Goal: Task Accomplishment & Management: Manage account settings

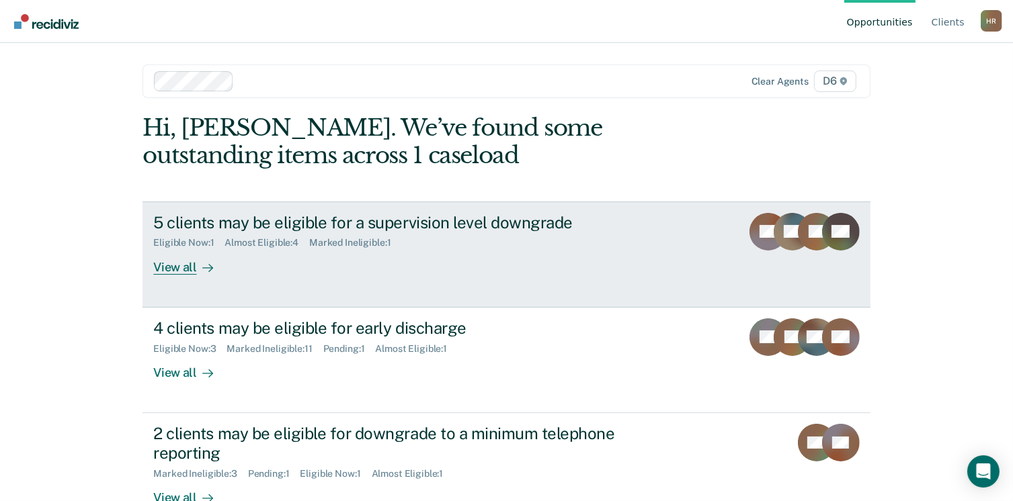
click at [308, 221] on div "5 clients may be eligible for a supervision level downgrade" at bounding box center [389, 222] width 472 height 19
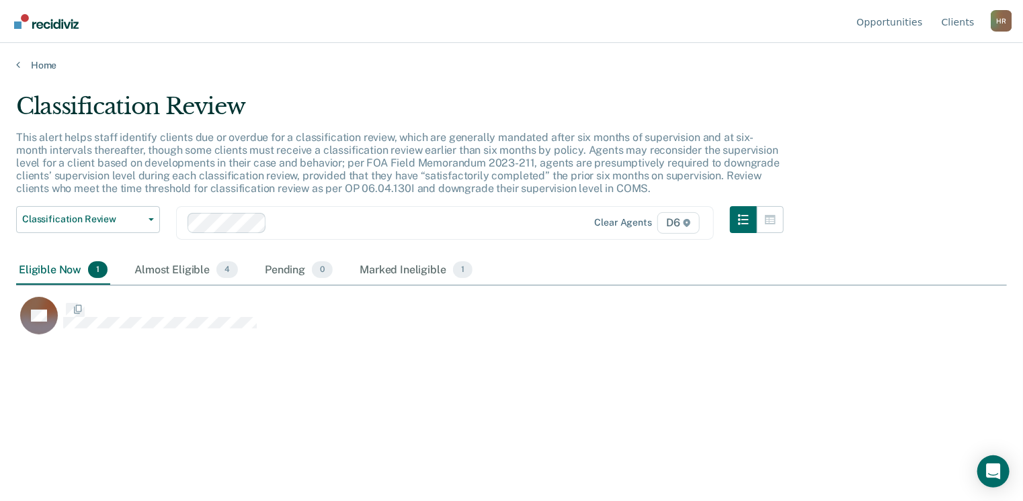
scroll to position [298, 980]
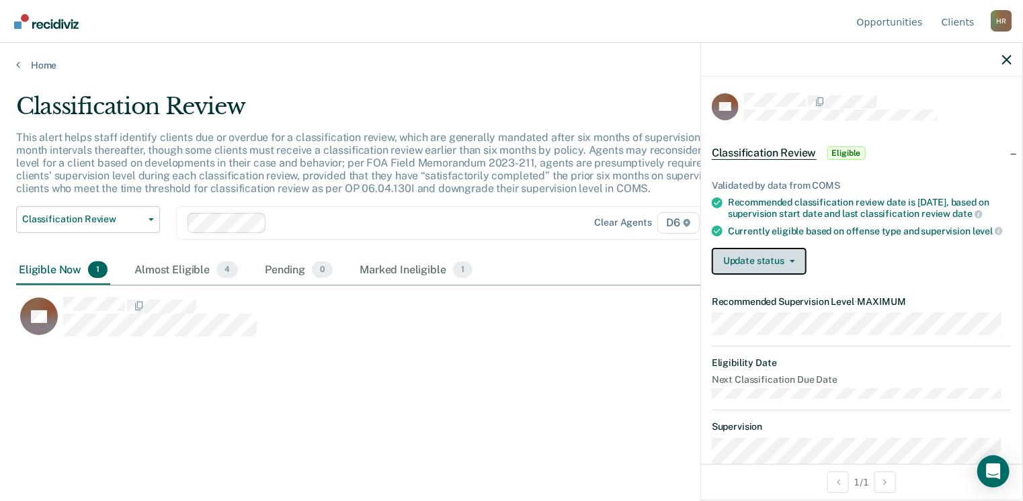
click at [793, 271] on button "Update status" at bounding box center [759, 261] width 95 height 27
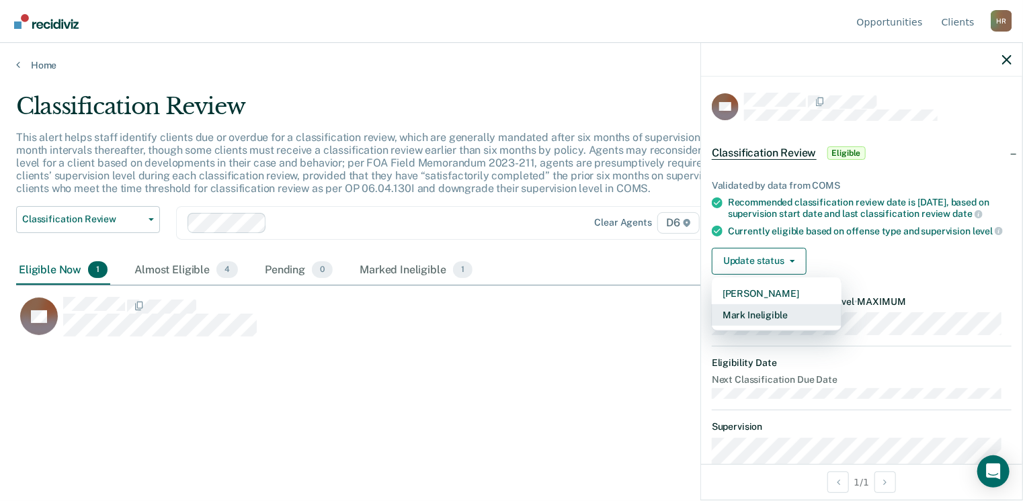
click at [779, 322] on button "Mark Ineligible" at bounding box center [777, 314] width 130 height 21
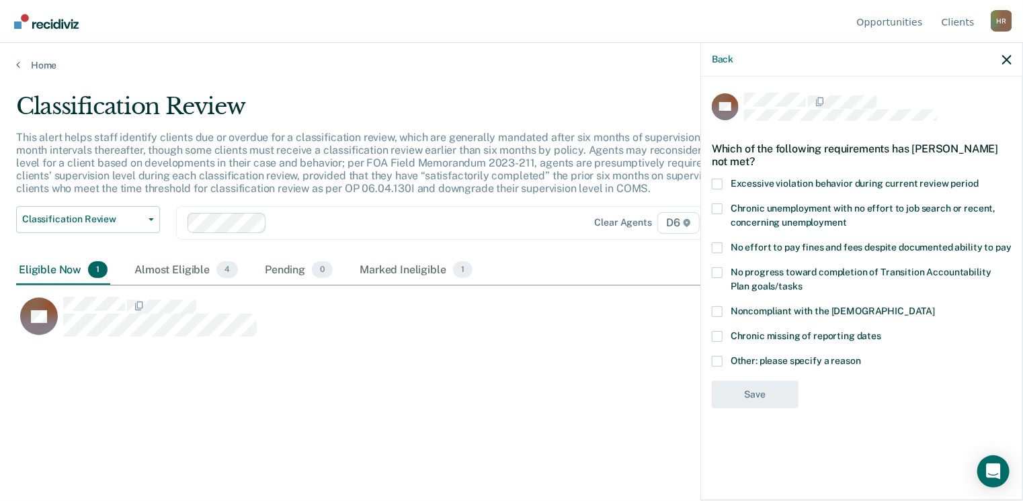
click at [718, 358] on span at bounding box center [717, 361] width 11 height 11
click at [861, 356] on input "Other: please specify a reason" at bounding box center [861, 356] width 0 height 0
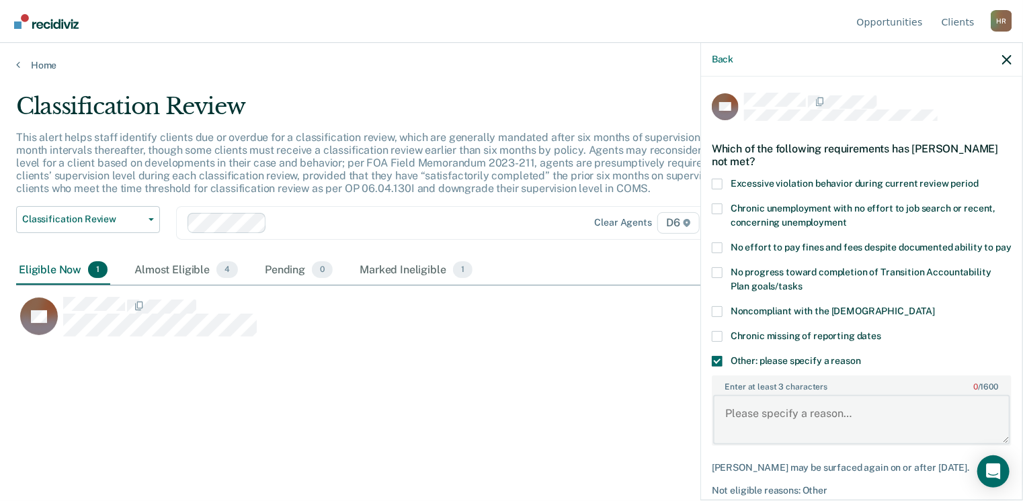
click at [736, 428] on textarea "Enter at least 3 characters 0 / 1600" at bounding box center [861, 420] width 297 height 50
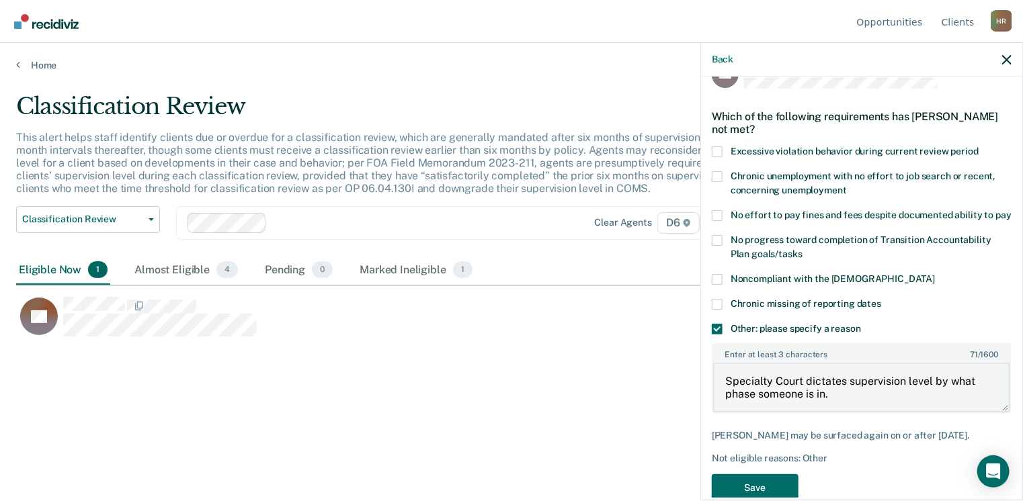
scroll to position [32, 0]
type textarea "Specialty Court dictates supervision level by what phase someone is in."
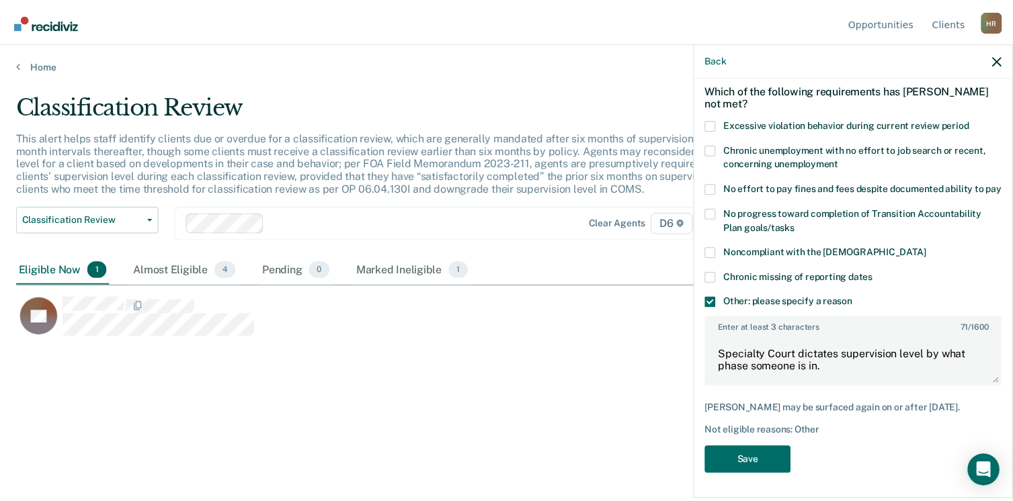
scroll to position [72, 0]
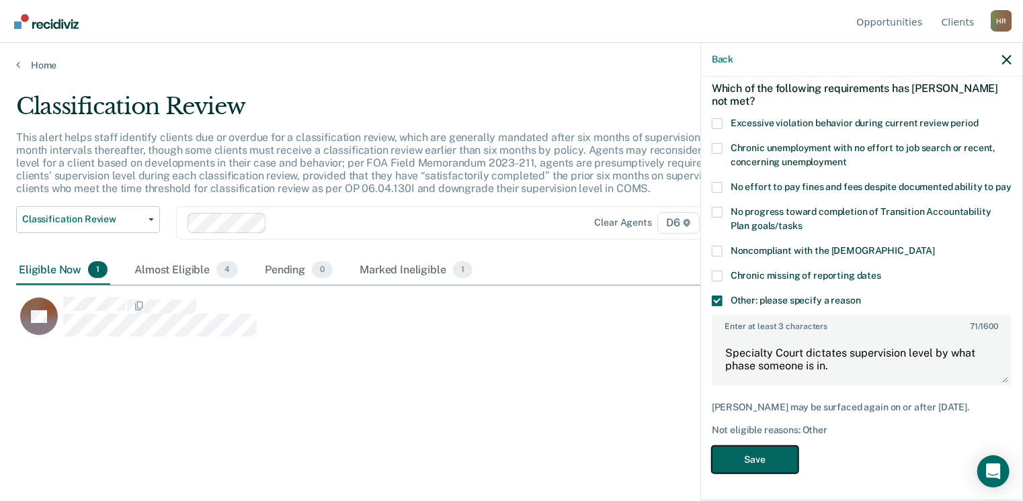
click at [772, 458] on button "Save" at bounding box center [755, 460] width 87 height 28
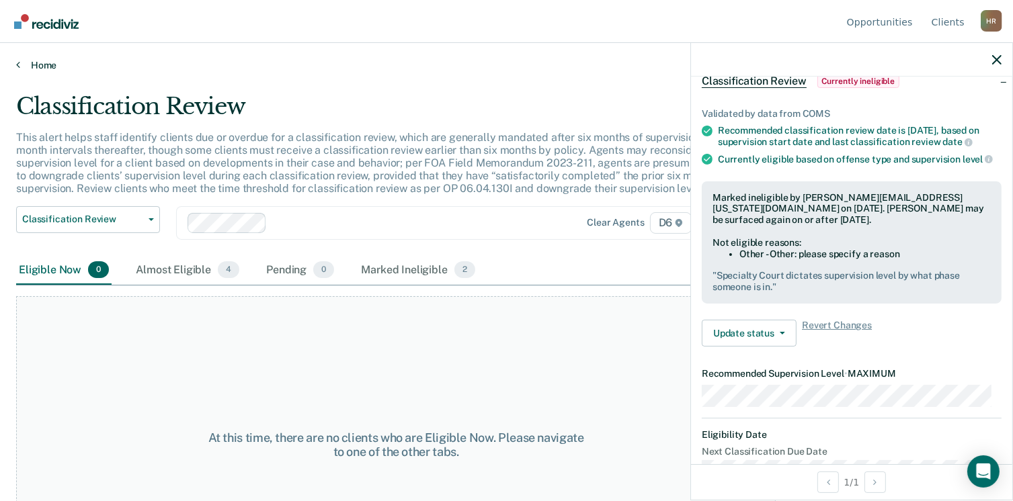
click at [44, 65] on link "Home" at bounding box center [506, 65] width 980 height 12
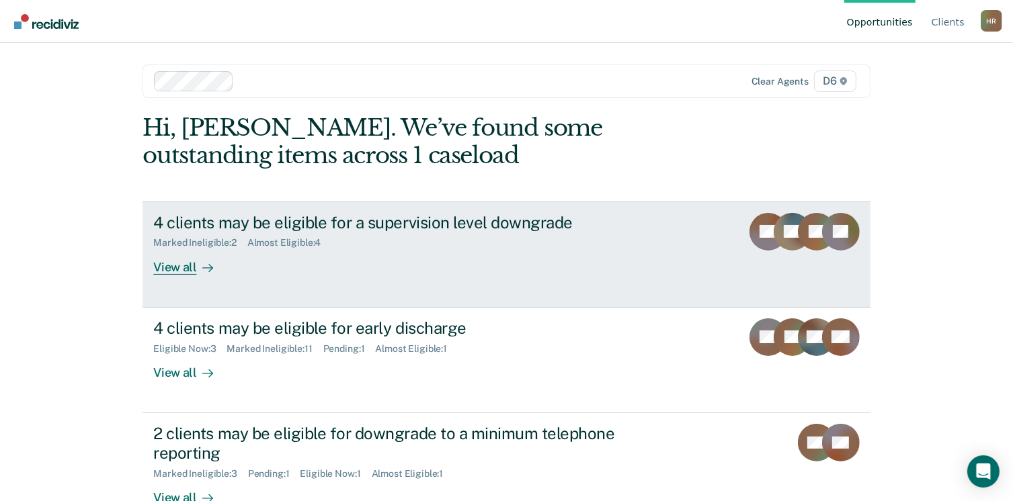
click at [241, 228] on div "4 clients may be eligible for a supervision level downgrade" at bounding box center [389, 222] width 472 height 19
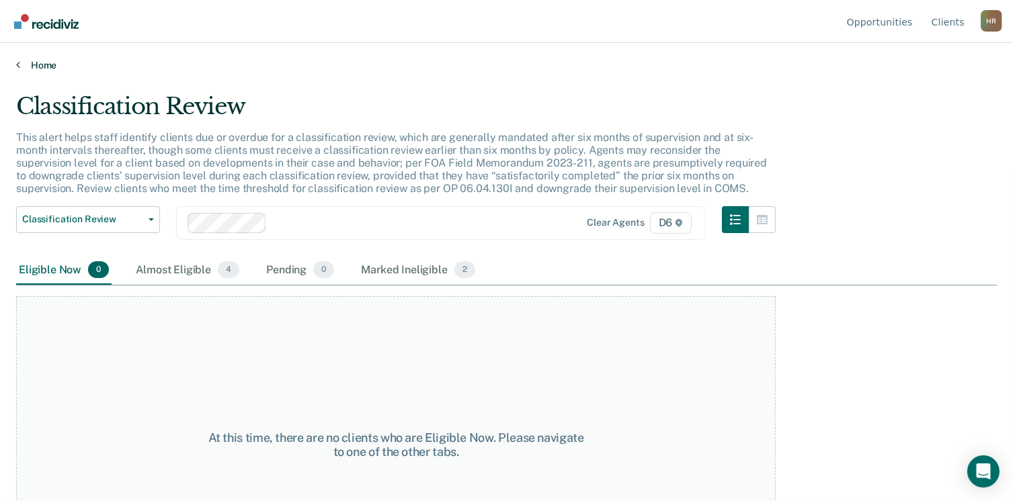
click at [33, 64] on link "Home" at bounding box center [506, 65] width 980 height 12
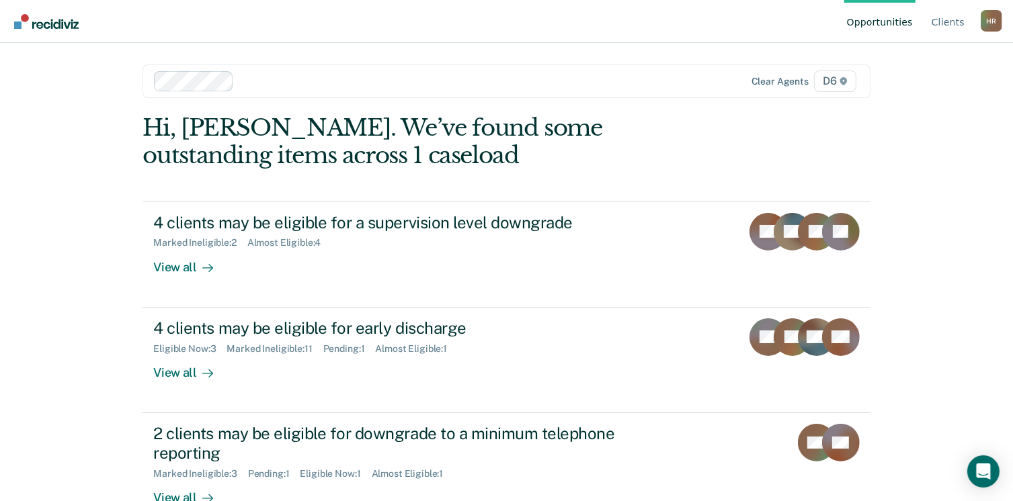
scroll to position [36, 0]
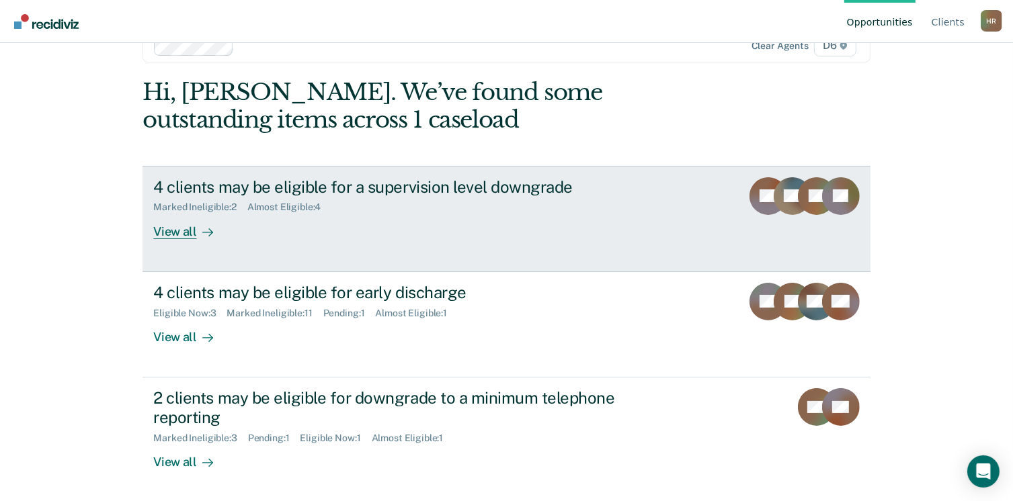
click at [179, 234] on div "View all" at bounding box center [190, 226] width 75 height 26
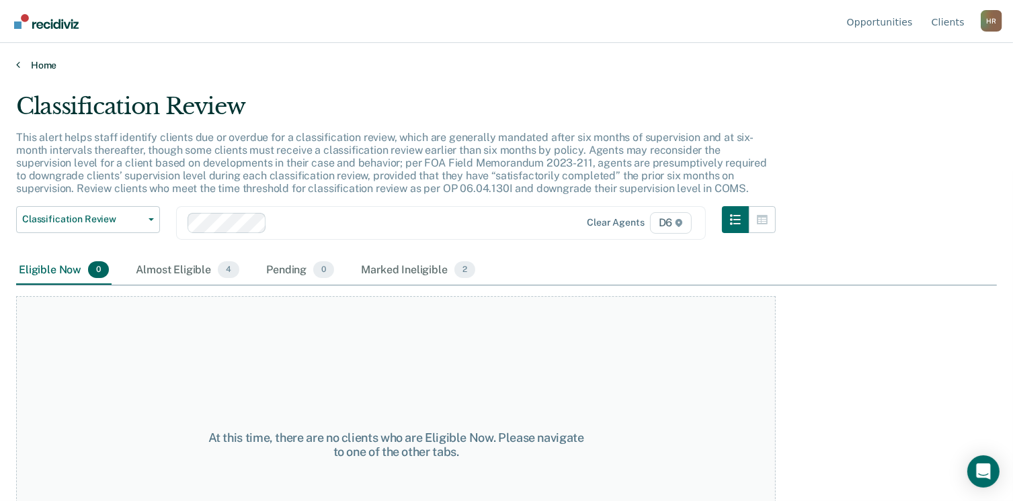
click at [18, 64] on icon at bounding box center [18, 64] width 4 height 11
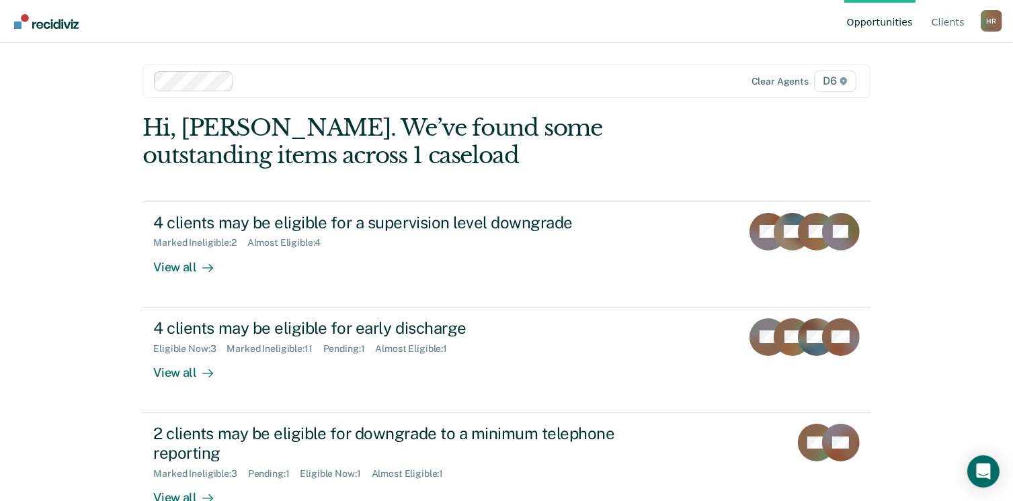
scroll to position [36, 0]
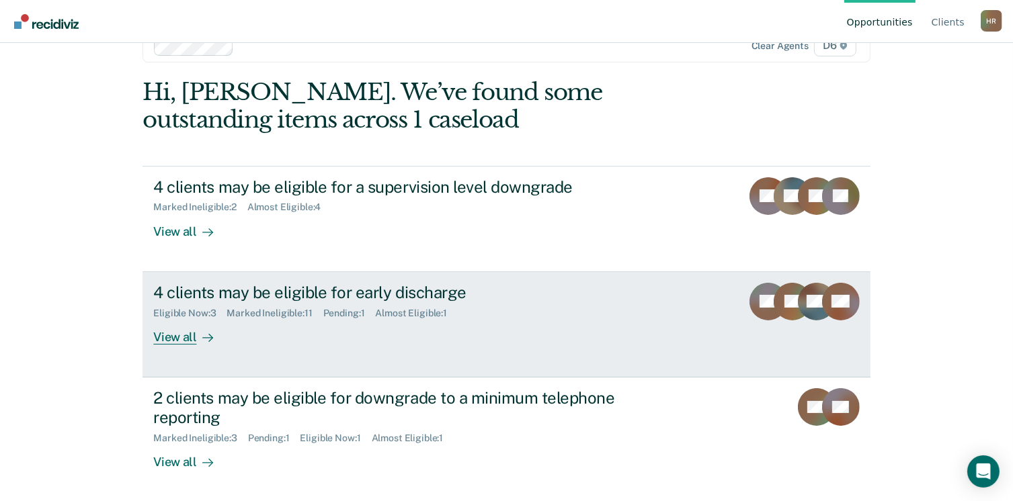
click at [269, 297] on div "4 clients may be eligible for early discharge" at bounding box center [389, 292] width 472 height 19
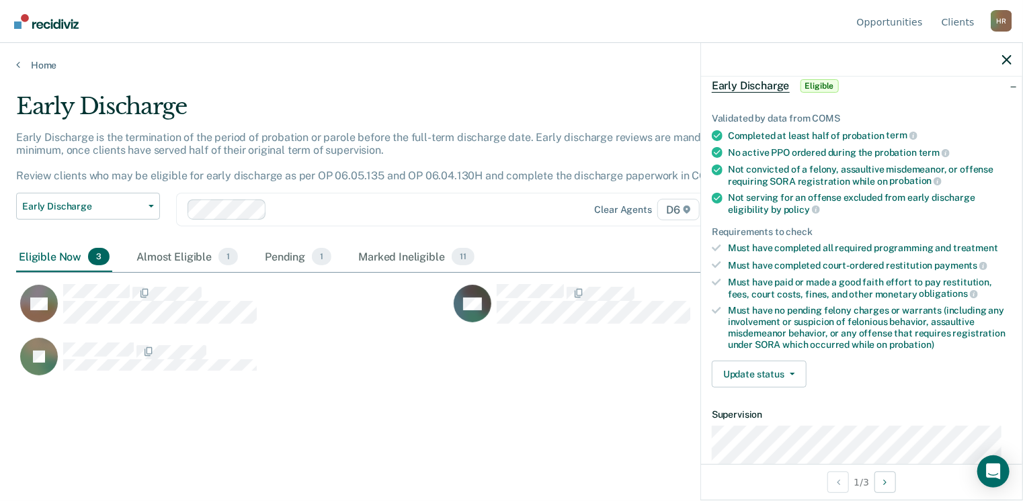
scroll to position [72, 0]
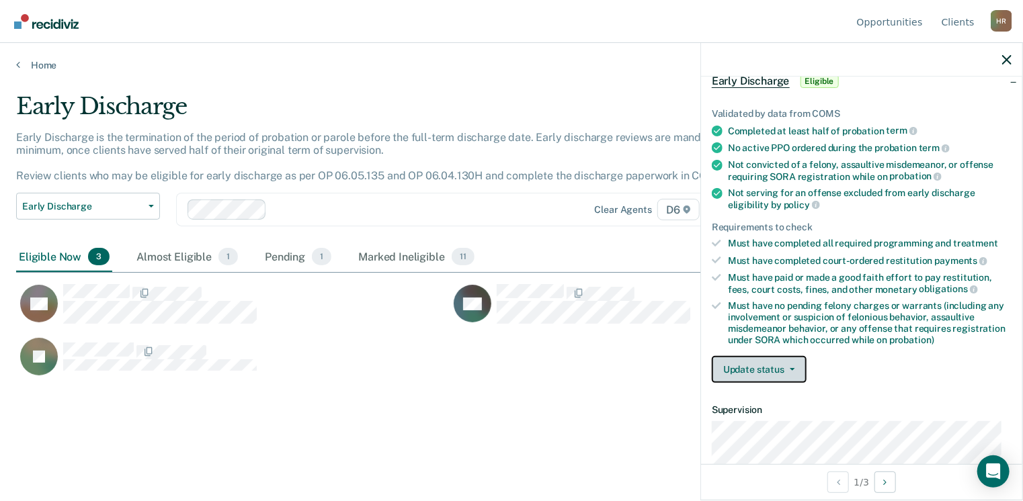
click at [789, 366] on button "Update status" at bounding box center [759, 369] width 95 height 27
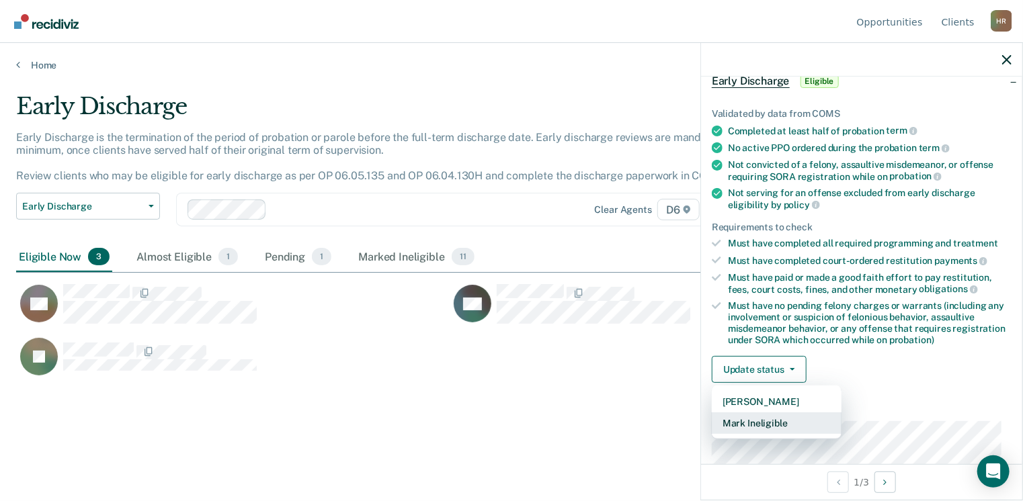
click at [765, 417] on button "Mark Ineligible" at bounding box center [777, 423] width 130 height 21
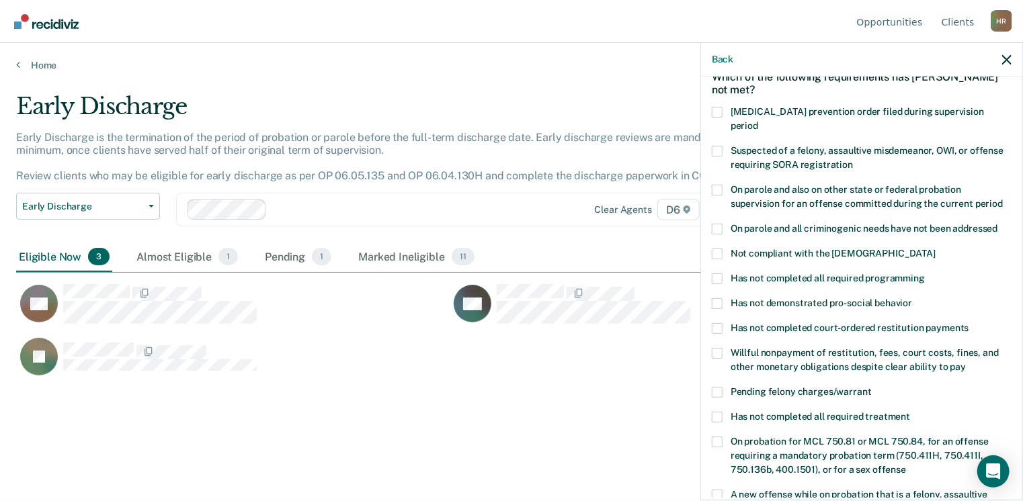
scroll to position [73, 0]
click at [716, 347] on span at bounding box center [717, 352] width 11 height 11
click at [965, 361] on input "Willful nonpayment of restitution, fees, court costs, fines, and other monetary…" at bounding box center [965, 361] width 0 height 0
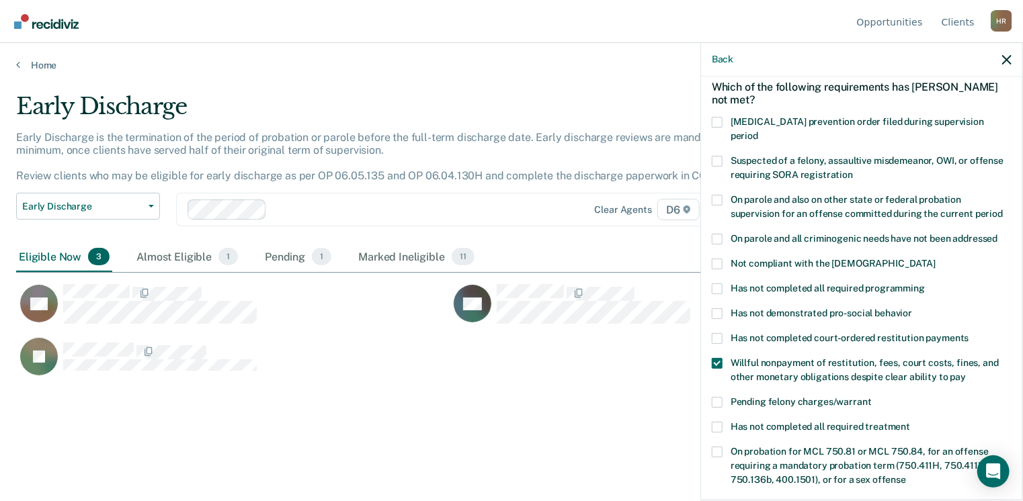
scroll to position [60, 0]
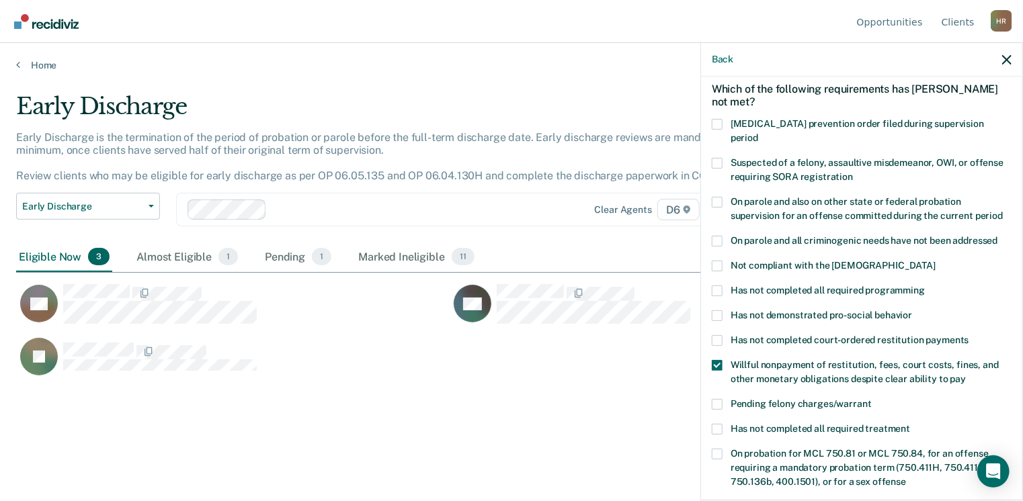
click at [720, 286] on span at bounding box center [717, 291] width 11 height 11
click at [924, 286] on input "Has not completed all required programming" at bounding box center [924, 286] width 0 height 0
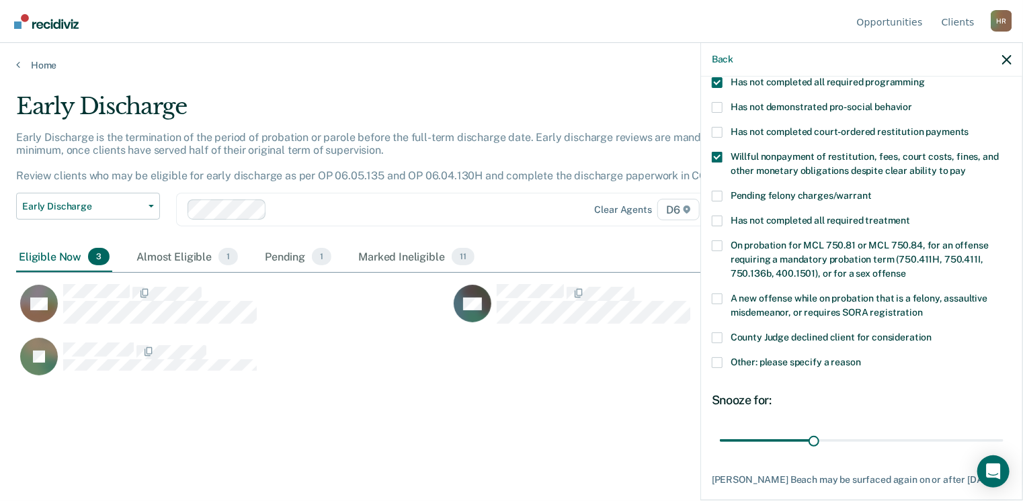
scroll to position [325, 0]
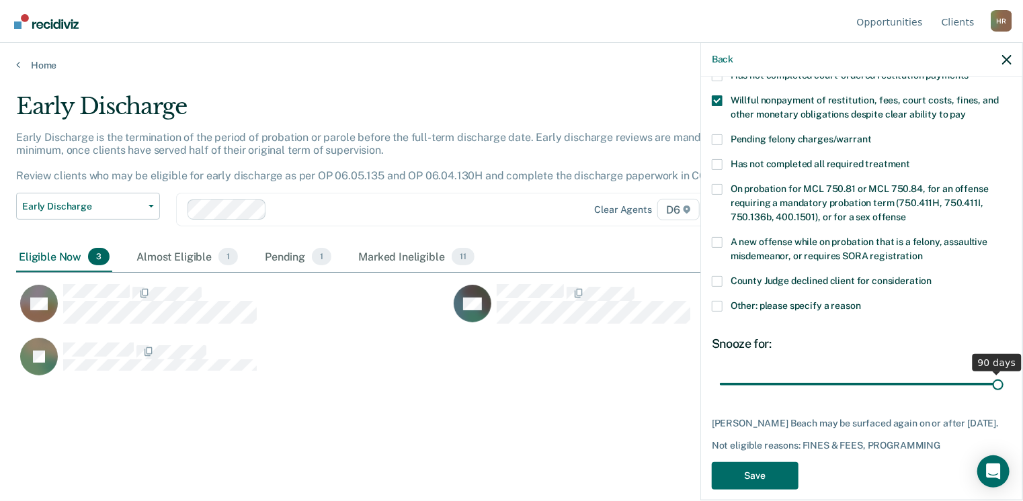
drag, startPoint x: 809, startPoint y: 365, endPoint x: 1026, endPoint y: 347, distance: 217.8
type input "90"
click at [1003, 373] on input "range" at bounding box center [862, 385] width 284 height 24
click at [769, 462] on button "Save" at bounding box center [755, 476] width 87 height 28
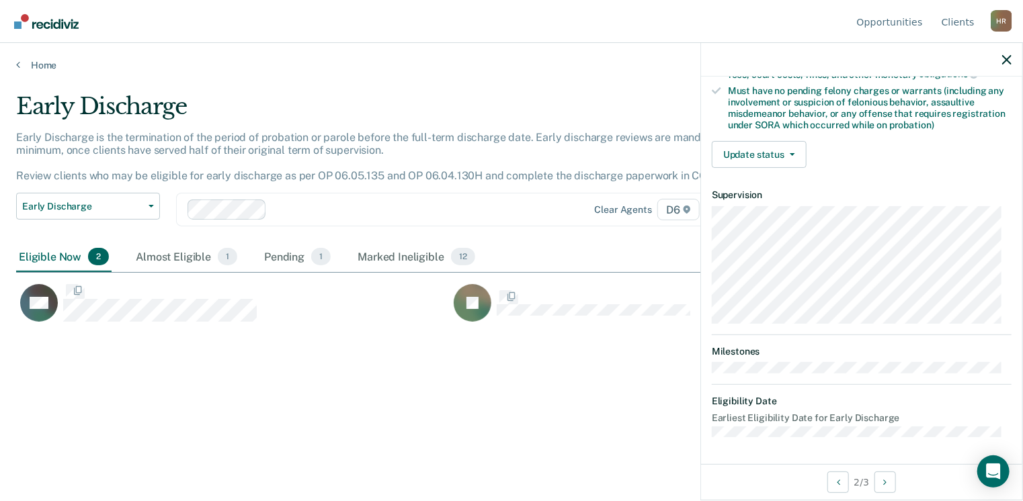
scroll to position [282, 0]
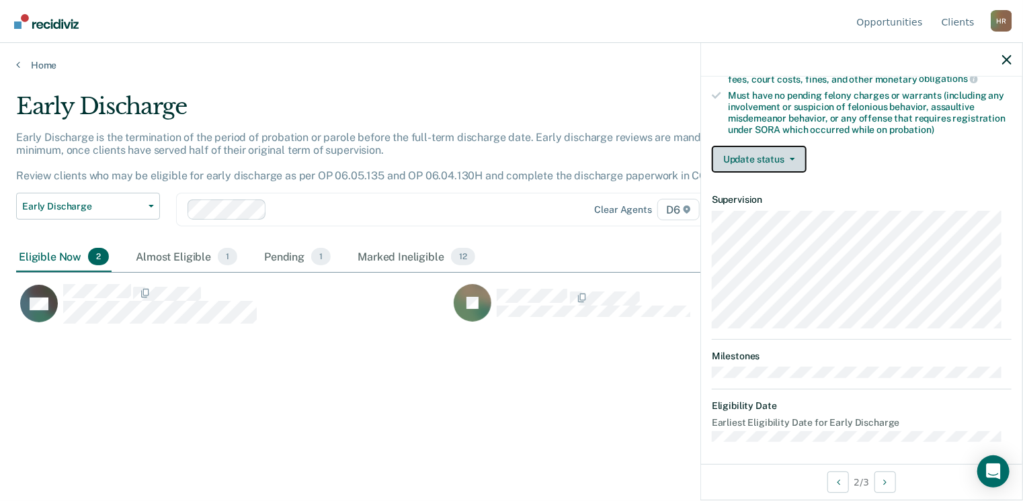
click at [791, 158] on icon "button" at bounding box center [791, 159] width 5 height 3
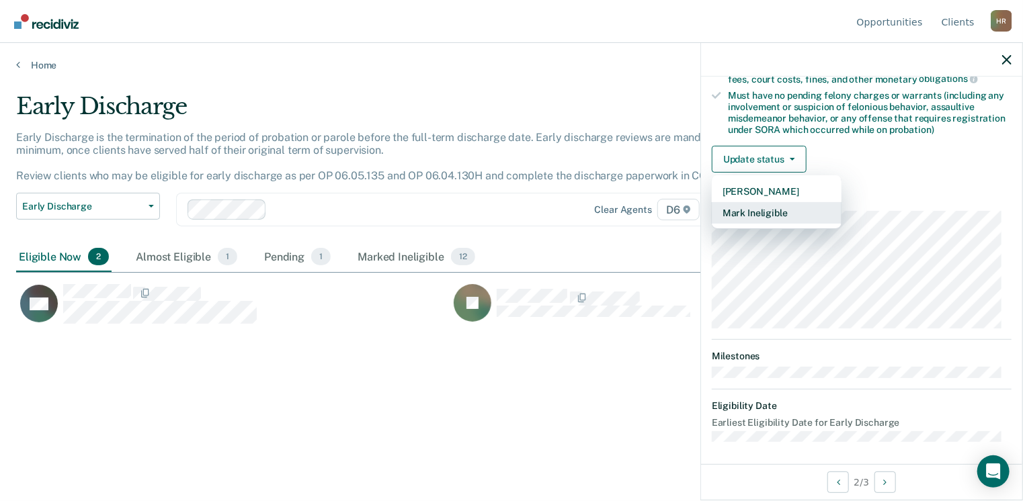
drag, startPoint x: 763, startPoint y: 208, endPoint x: 731, endPoint y: 210, distance: 32.3
click at [731, 210] on button "Mark Ineligible" at bounding box center [777, 212] width 130 height 21
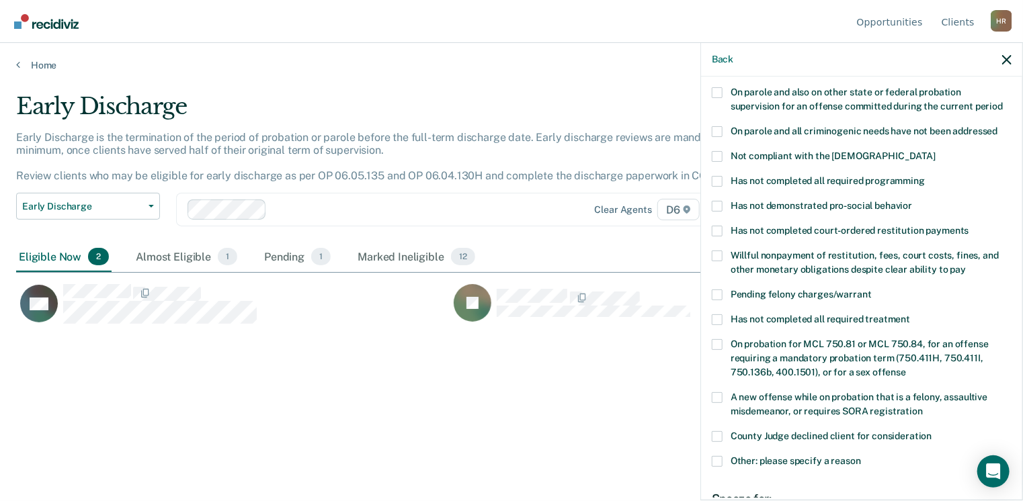
scroll to position [169, 0]
click at [716, 201] on span at bounding box center [717, 206] width 11 height 11
click at [912, 201] on input "Has not demonstrated pro-social behavior" at bounding box center [912, 201] width 0 height 0
click at [720, 251] on span at bounding box center [717, 256] width 11 height 11
click at [965, 265] on input "Willful nonpayment of restitution, fees, court costs, fines, and other monetary…" at bounding box center [965, 265] width 0 height 0
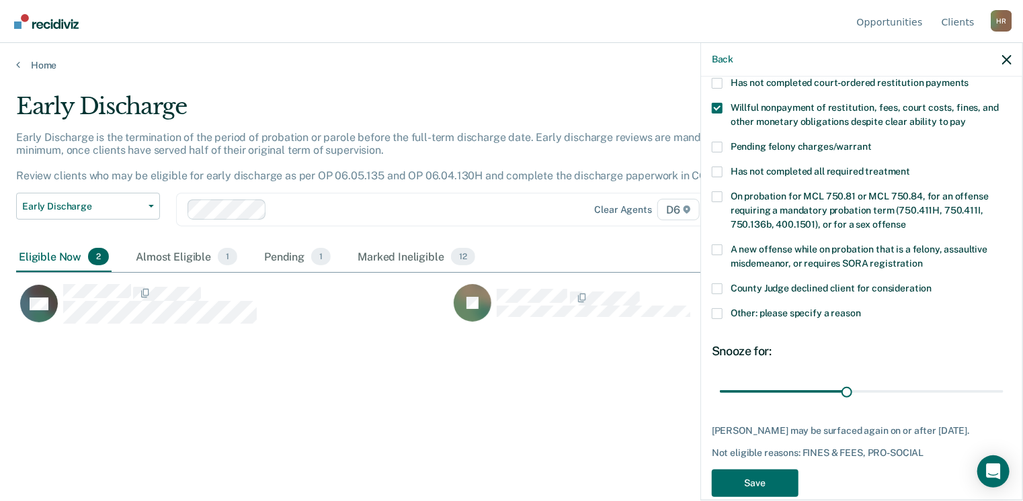
scroll to position [325, 0]
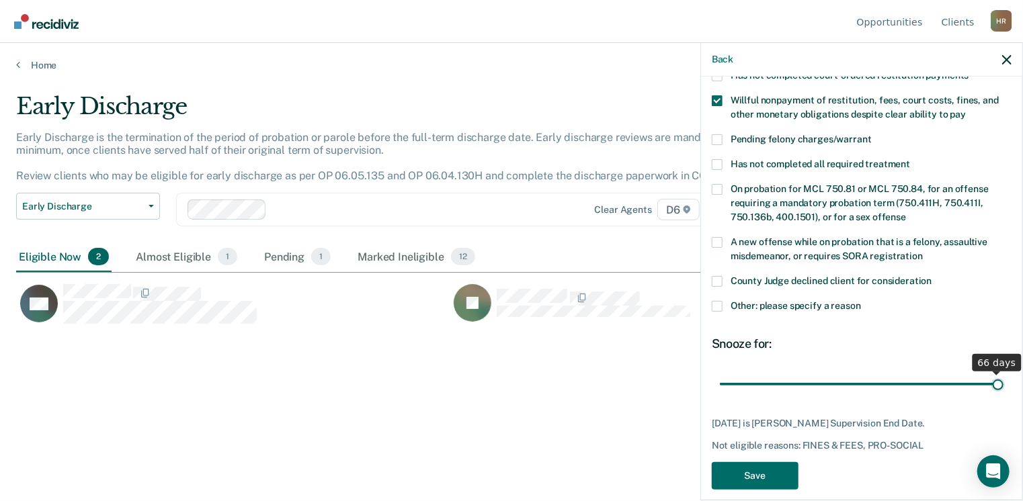
drag, startPoint x: 841, startPoint y: 370, endPoint x: 1027, endPoint y: 360, distance: 185.7
type input "66"
click at [1003, 373] on input "range" at bounding box center [862, 385] width 284 height 24
click at [766, 462] on button "Save" at bounding box center [755, 476] width 87 height 28
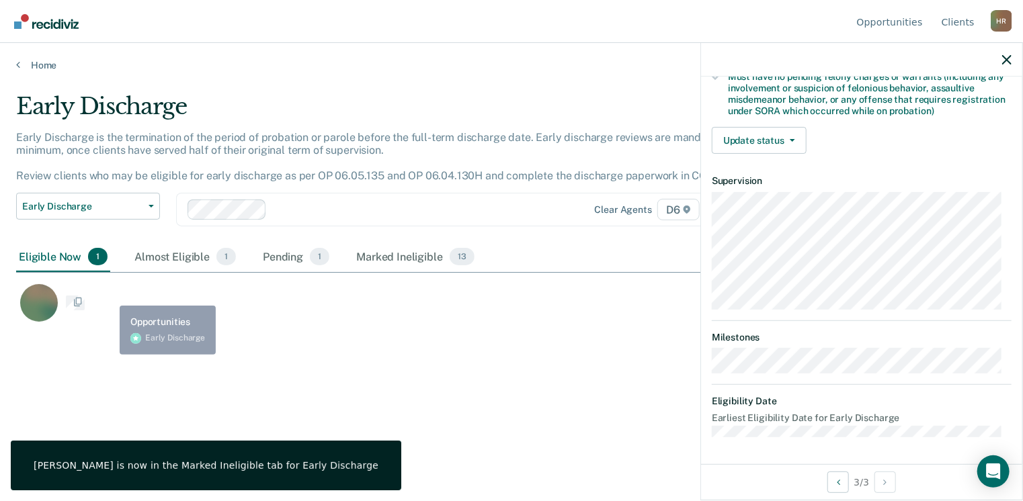
scroll to position [296, 0]
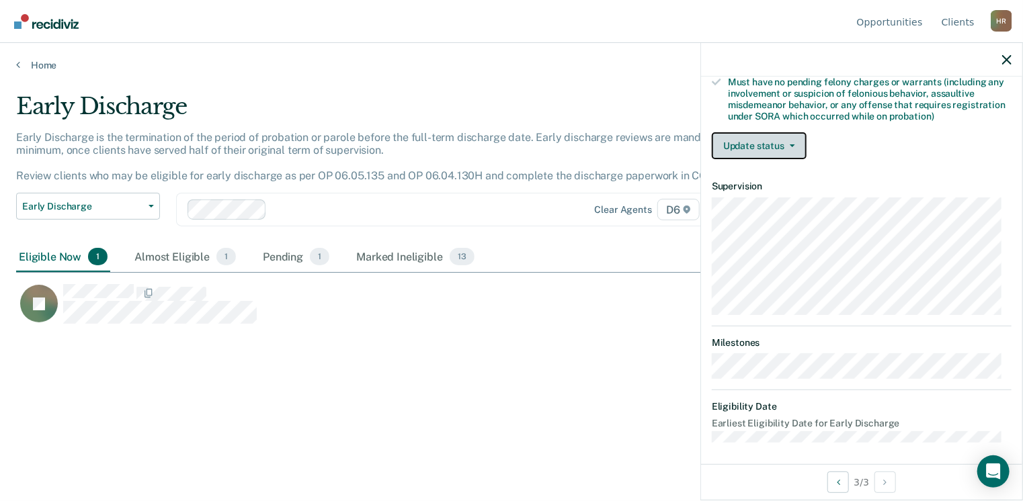
click at [789, 143] on button "Update status" at bounding box center [759, 145] width 95 height 27
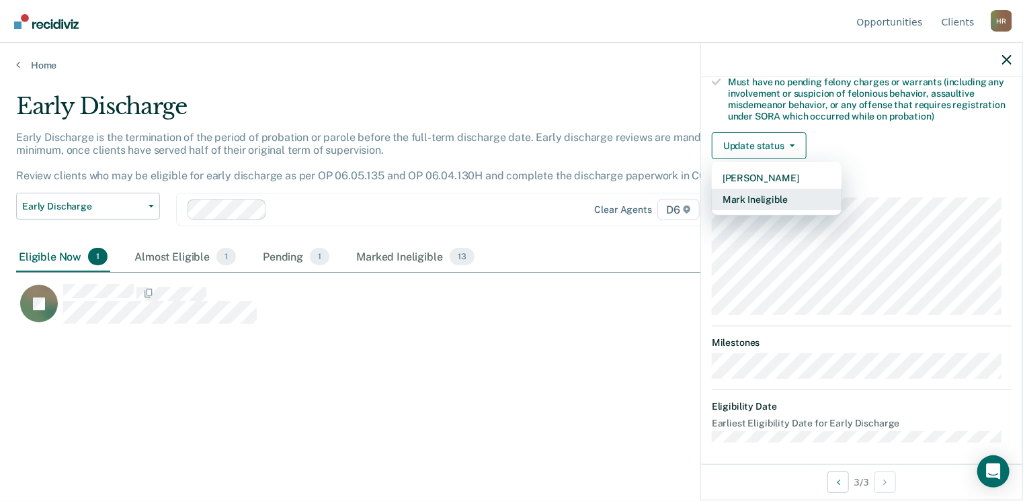
click at [771, 191] on button "Mark Ineligible" at bounding box center [777, 199] width 130 height 21
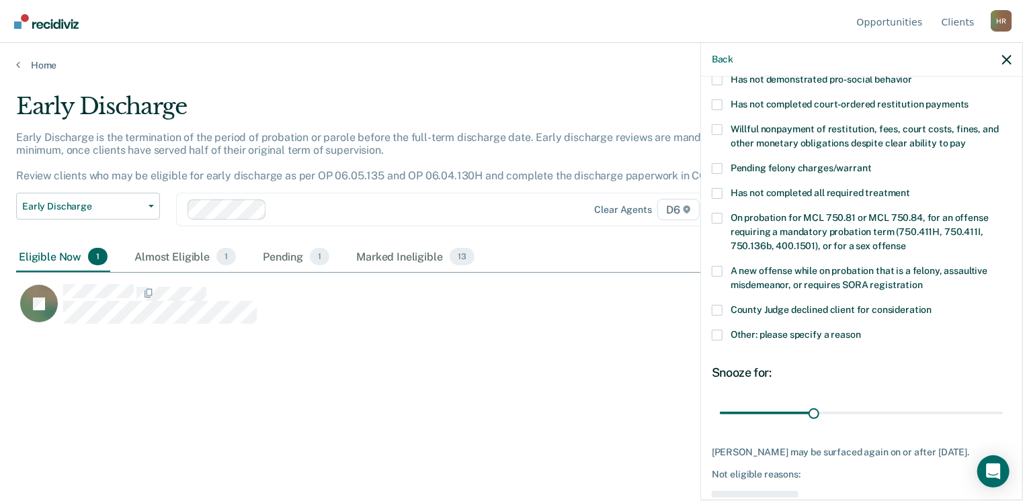
click at [718, 124] on span at bounding box center [717, 129] width 11 height 11
click at [965, 138] on input "Willful nonpayment of restitution, fees, court costs, fines, and other monetary…" at bounding box center [965, 138] width 0 height 0
click at [718, 188] on span at bounding box center [717, 193] width 11 height 11
click at [910, 188] on input "Has not completed all required treatment" at bounding box center [910, 188] width 0 height 0
click at [717, 330] on span at bounding box center [717, 335] width 11 height 11
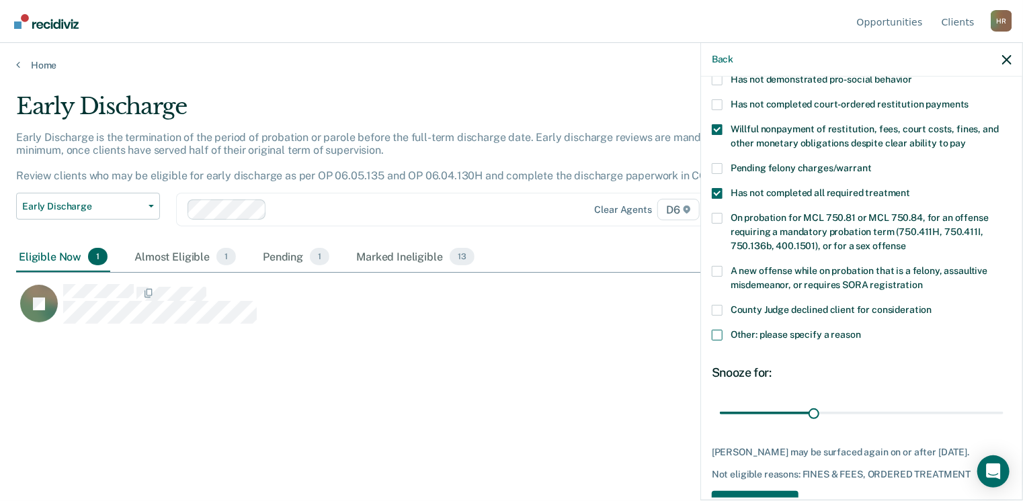
click at [861, 330] on input "Other: please specify a reason" at bounding box center [861, 330] width 0 height 0
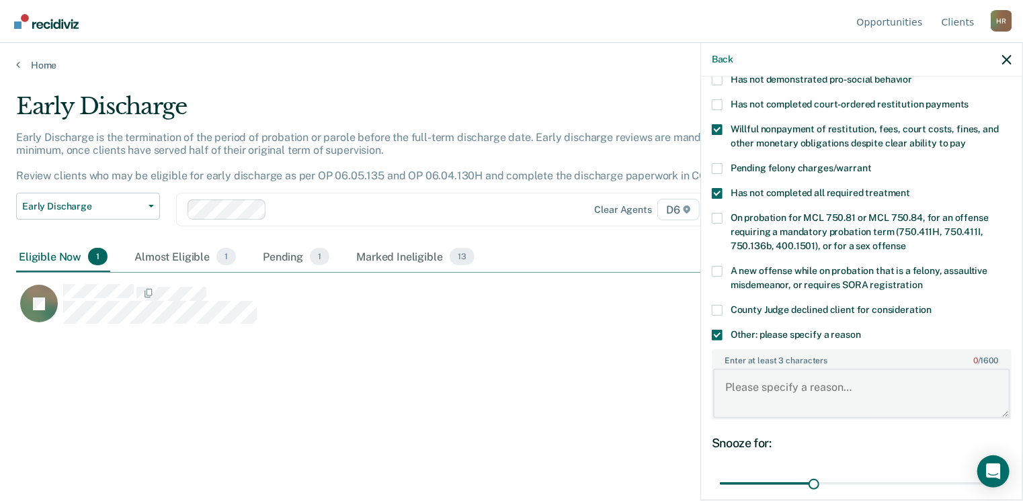
click at [738, 369] on textarea "Enter at least 3 characters 0 / 1600" at bounding box center [861, 394] width 297 height 50
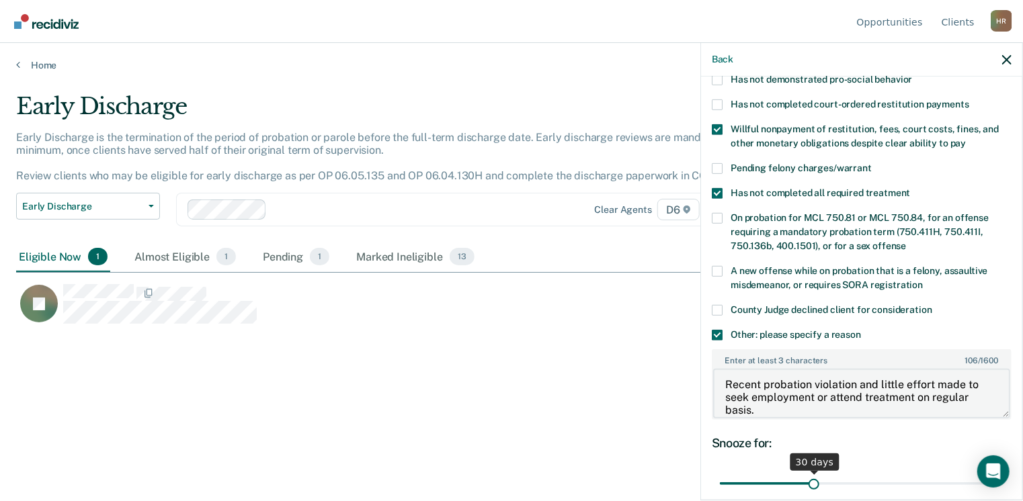
type textarea "Recent probation violation and little effort made to seek employment or attend …"
drag, startPoint x: 812, startPoint y: 466, endPoint x: 1027, endPoint y: 458, distance: 215.2
type input "90"
click at [1003, 472] on input "range" at bounding box center [862, 484] width 284 height 24
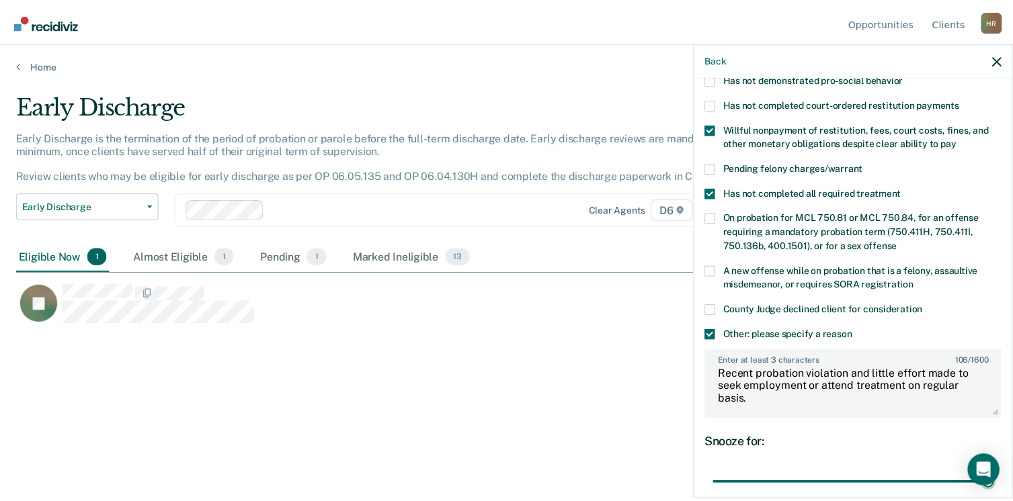
scroll to position [394, 0]
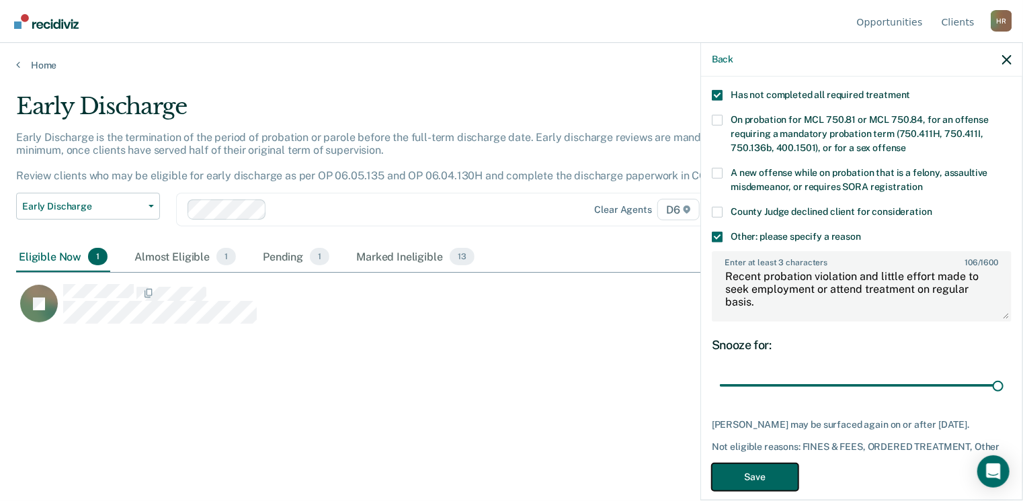
click at [765, 464] on button "Save" at bounding box center [755, 478] width 87 height 28
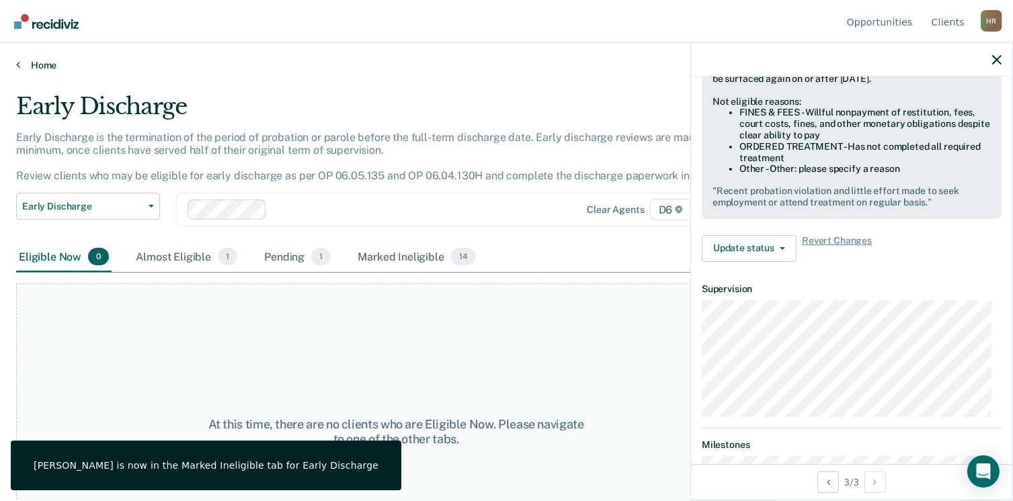
click at [44, 65] on link "Home" at bounding box center [506, 65] width 980 height 12
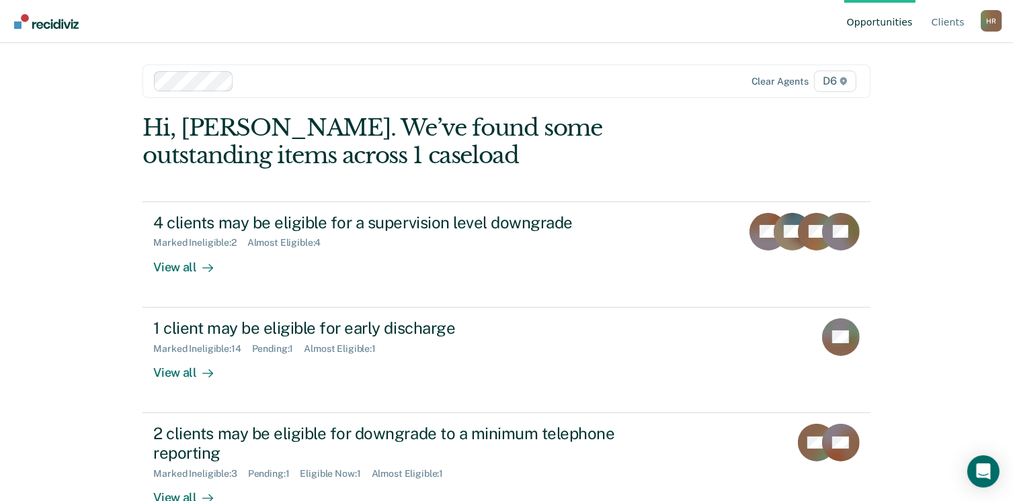
scroll to position [36, 0]
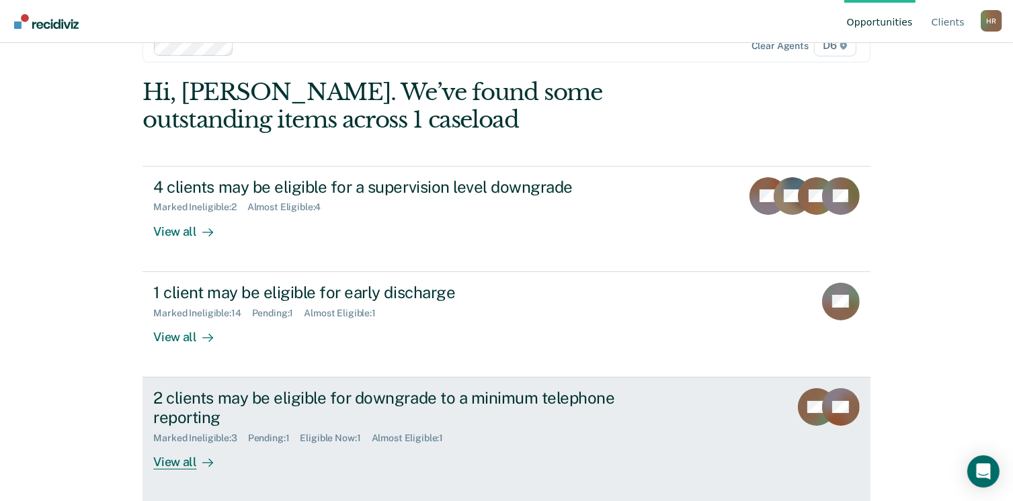
click at [220, 400] on div "2 clients may be eligible for downgrade to a minimum telephone reporting" at bounding box center [389, 407] width 472 height 39
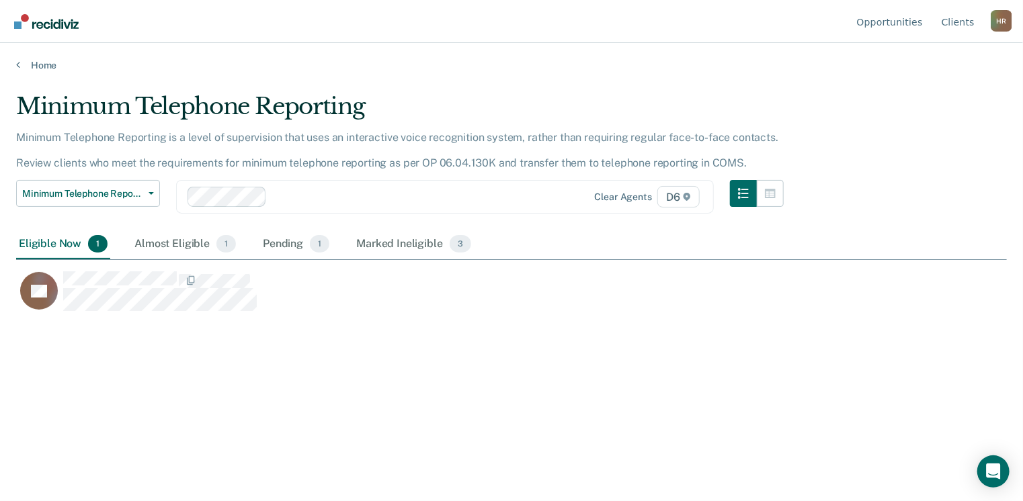
scroll to position [298, 980]
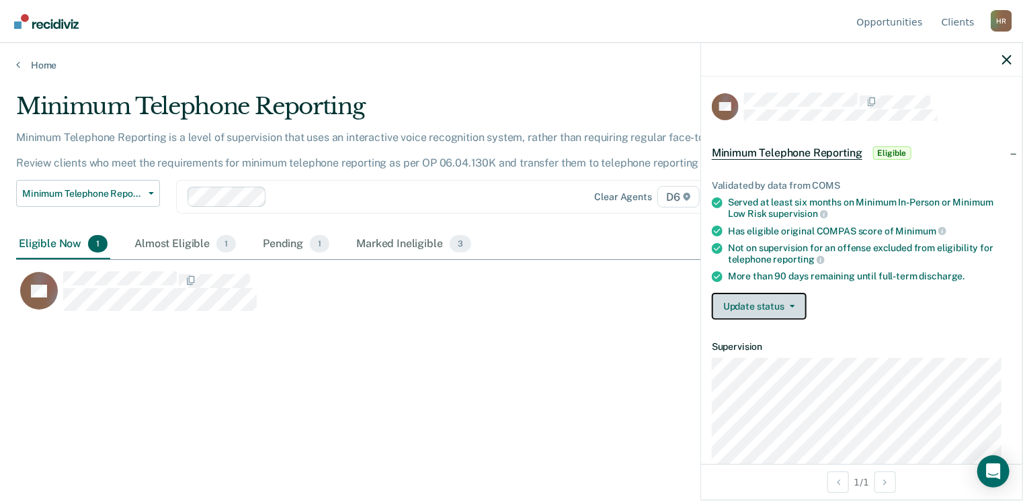
click at [793, 305] on icon "button" at bounding box center [791, 306] width 5 height 3
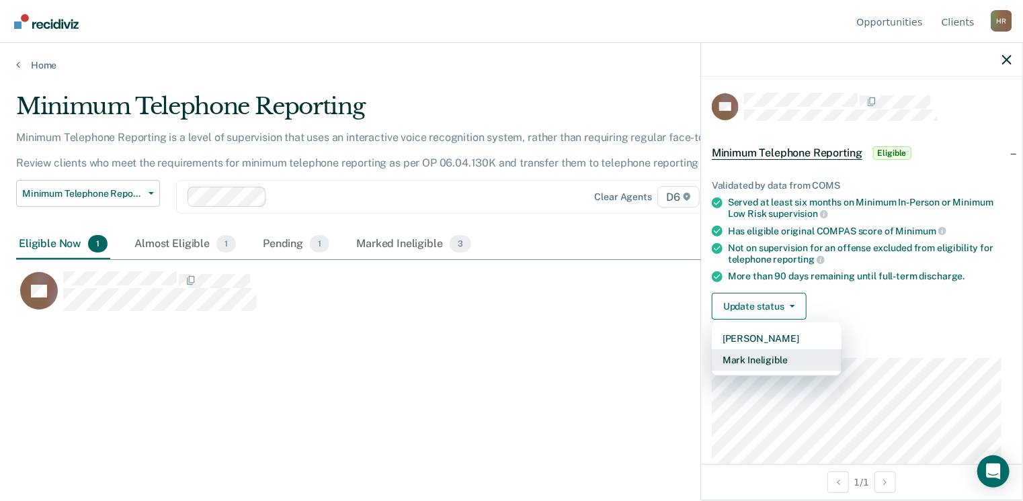
click at [771, 359] on button "Mark Ineligible" at bounding box center [777, 359] width 130 height 21
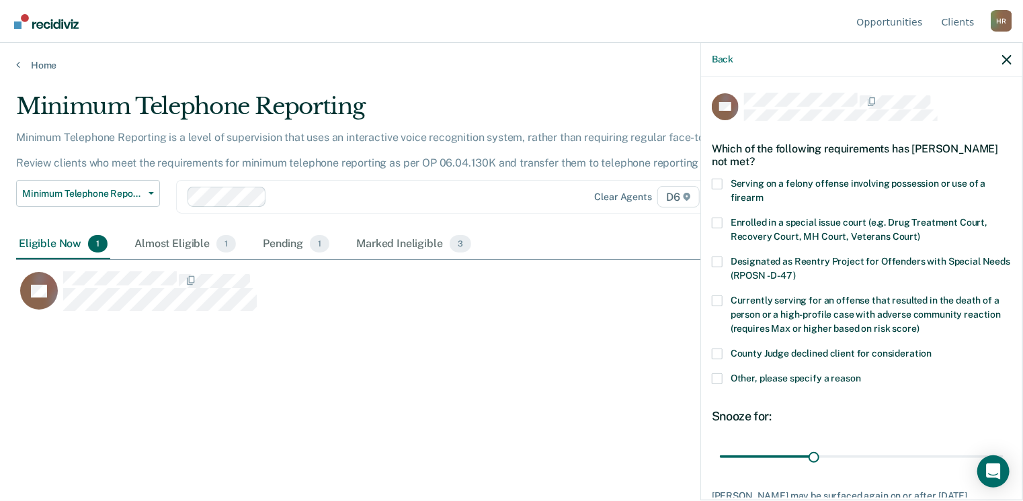
click at [720, 379] on span at bounding box center [717, 379] width 11 height 11
click at [861, 374] on input "Other, please specify a reason" at bounding box center [861, 374] width 0 height 0
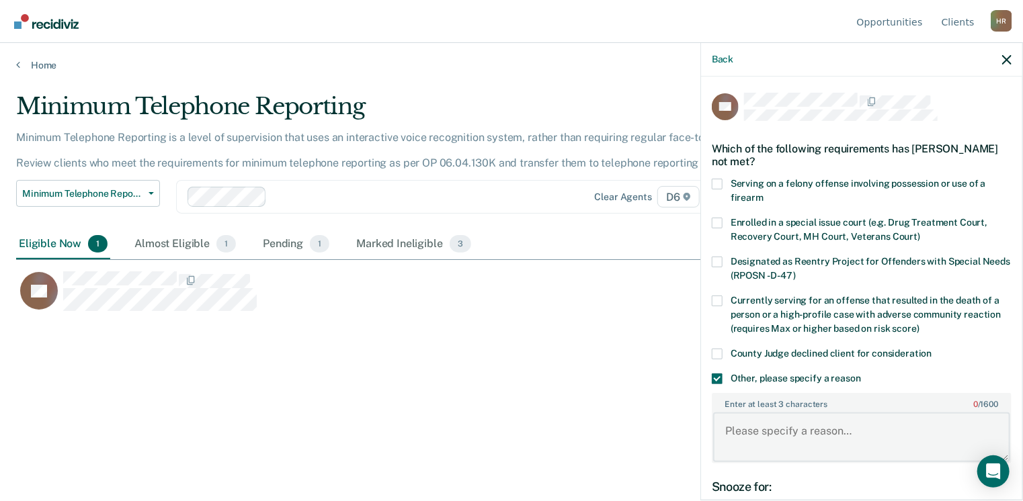
click at [738, 425] on textarea "Enter at least 3 characters 0 / 1600" at bounding box center [861, 438] width 297 height 50
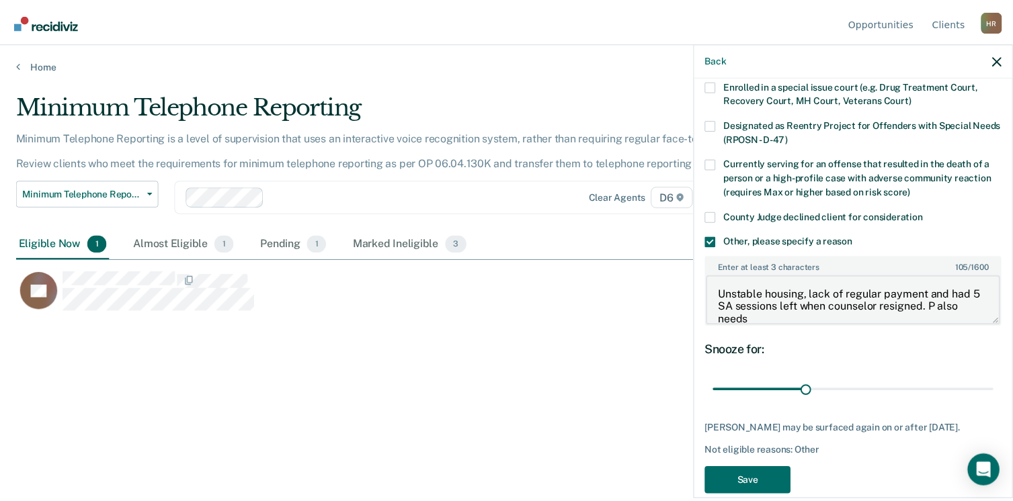
scroll to position [2, 0]
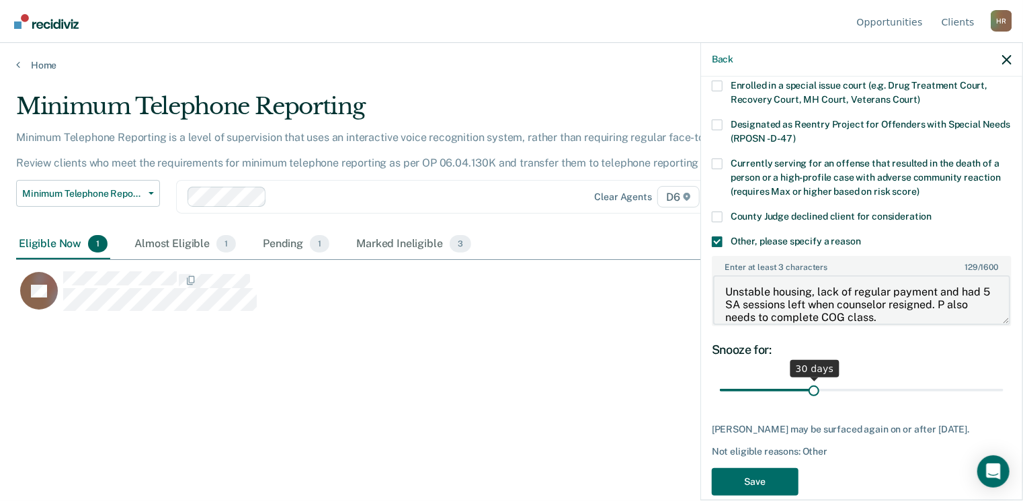
type textarea "Unstable housing, lack of regular payment and had 5 SA sessions left when couns…"
drag, startPoint x: 812, startPoint y: 388, endPoint x: 1020, endPoint y: 365, distance: 209.5
type input "90"
click at [1003, 379] on input "range" at bounding box center [862, 391] width 284 height 24
click at [780, 486] on button "Save" at bounding box center [755, 482] width 87 height 28
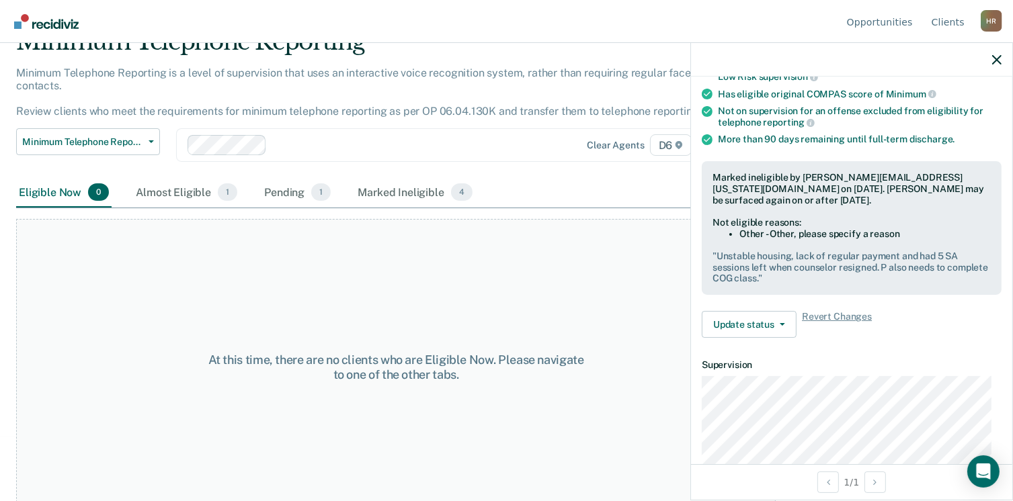
scroll to position [0, 0]
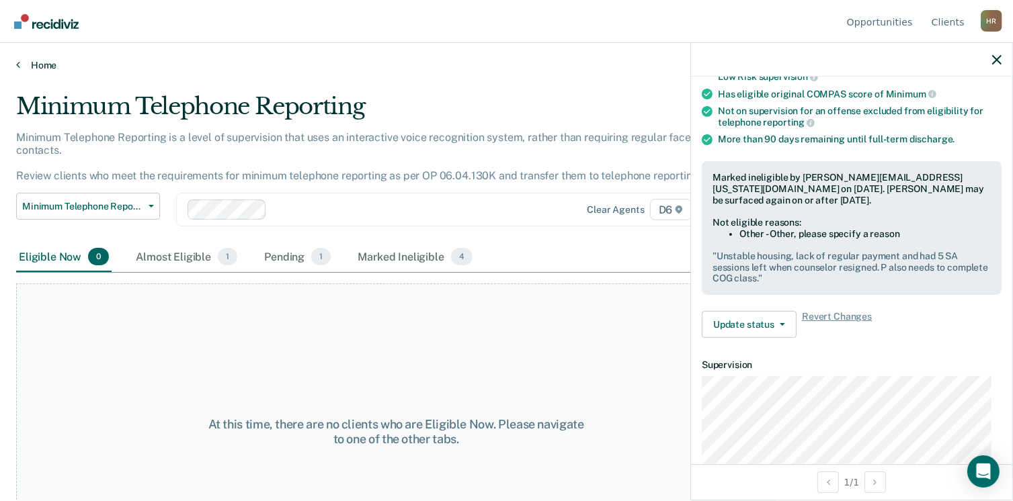
click at [18, 62] on icon at bounding box center [18, 64] width 4 height 11
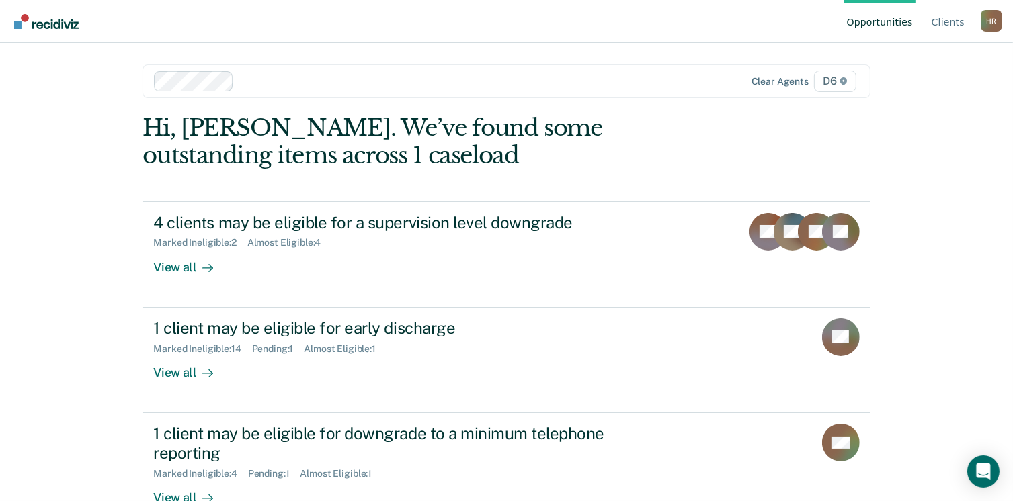
scroll to position [36, 0]
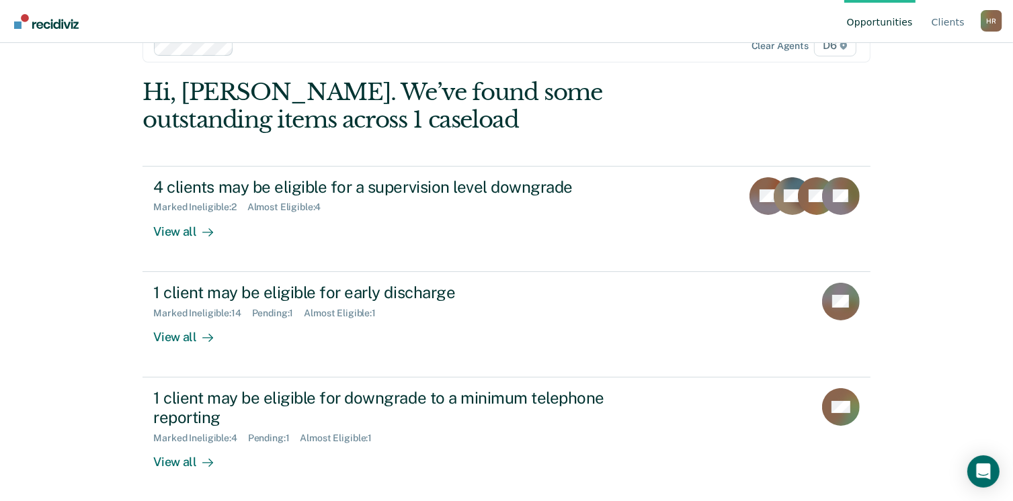
click at [989, 21] on div "H R" at bounding box center [990, 20] width 21 height 21
click at [922, 104] on link "Log Out" at bounding box center [937, 105] width 87 height 11
